Goal: Transaction & Acquisition: Purchase product/service

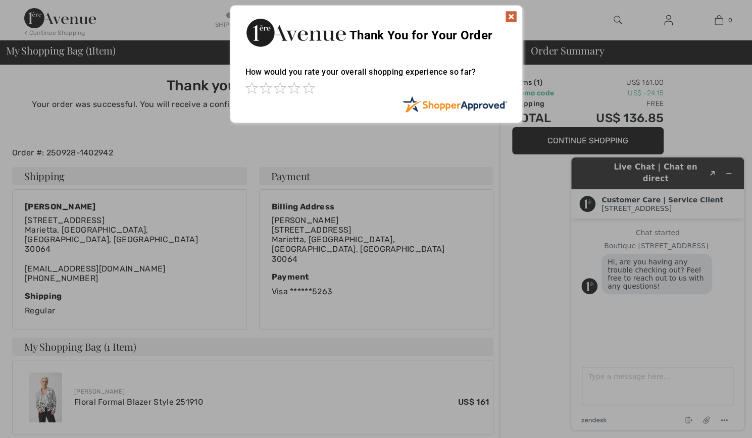
click at [509, 15] on img at bounding box center [511, 17] width 12 height 12
